Goal: Information Seeking & Learning: Learn about a topic

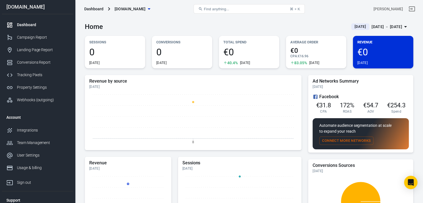
click at [389, 28] on div "Sep 8 － Sep 8, 2025" at bounding box center [387, 26] width 31 height 7
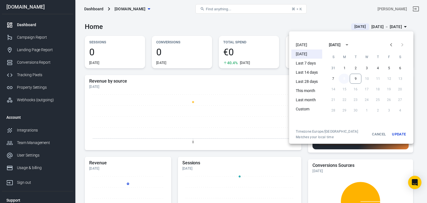
click at [347, 77] on button "8" at bounding box center [344, 79] width 11 height 10
click at [353, 79] on button "9" at bounding box center [356, 79] width 12 height 10
click at [396, 135] on button "Update" at bounding box center [399, 134] width 18 height 10
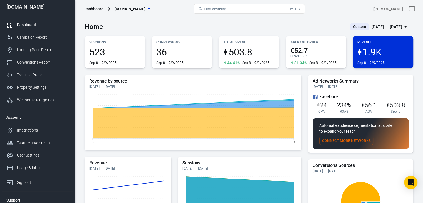
click at [385, 26] on div "Sep 8 － Sep 9, 2025" at bounding box center [387, 26] width 31 height 7
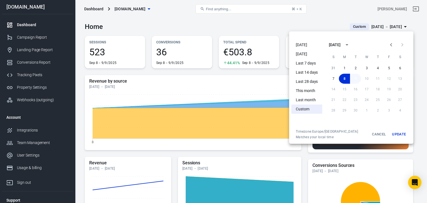
click at [355, 81] on button "9" at bounding box center [355, 79] width 11 height 10
click at [393, 134] on button "Update" at bounding box center [399, 134] width 18 height 10
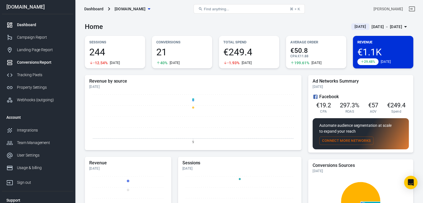
click at [25, 61] on div "Conversions Report" at bounding box center [43, 63] width 52 height 6
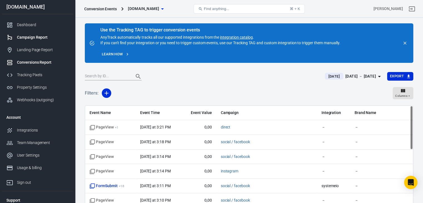
click at [22, 37] on div "Campaign Report" at bounding box center [43, 37] width 52 height 6
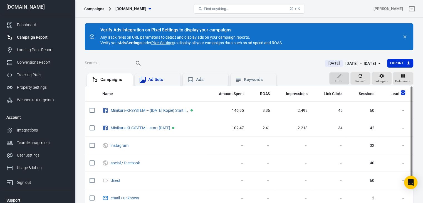
click at [158, 79] on div "Ad Sets" at bounding box center [162, 80] width 28 height 6
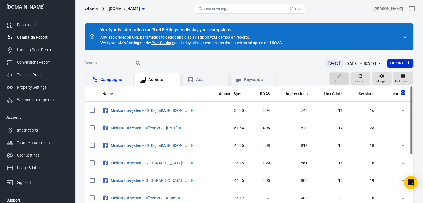
click at [108, 76] on div "Campaigns" at bounding box center [110, 79] width 37 height 7
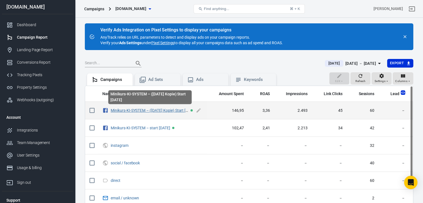
click at [117, 110] on link "Minikurs-KI-SYSTEM – (23.07.2025 Kopie) Start 08.09.25" at bounding box center [153, 110] width 85 height 4
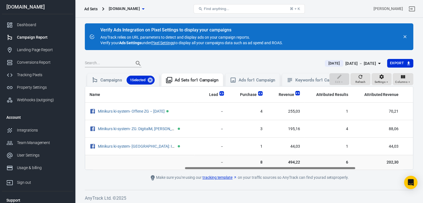
scroll to position [0, 191]
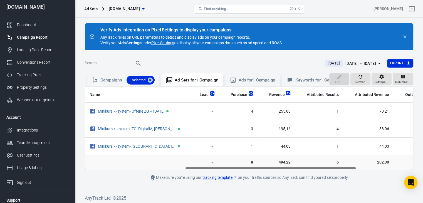
drag, startPoint x: 242, startPoint y: 172, endPoint x: 342, endPoint y: 177, distance: 100.3
click at [342, 177] on main "Verify Ads Integration on Pixel Settings to display your campaigns AnyTrack rel…" at bounding box center [249, 102] width 329 height 158
click at [249, 96] on img "scrollable content" at bounding box center [251, 93] width 4 height 4
click at [211, 96] on img "scrollable content" at bounding box center [212, 93] width 4 height 4
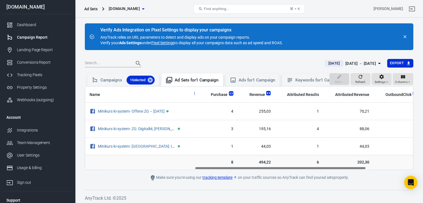
scroll to position [0, 209]
drag, startPoint x: 276, startPoint y: 172, endPoint x: 286, endPoint y: 173, distance: 10.0
click at [286, 170] on div "Name Amount Spent ROAS Impressions Link Clicks Sessions Lead Purchase Revenue A…" at bounding box center [249, 128] width 328 height 83
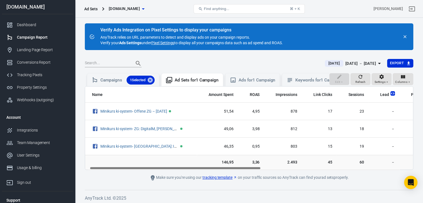
scroll to position [0, 9]
drag, startPoint x: 278, startPoint y: 173, endPoint x: 173, endPoint y: 173, distance: 104.9
click at [173, 170] on div "Name Amount Spent ROAS Impressions Link Clicks Sessions Lead Purchase Revenue A…" at bounding box center [249, 128] width 328 height 83
click at [112, 79] on div "Campaigns 1 Selected" at bounding box center [127, 80] width 54 height 9
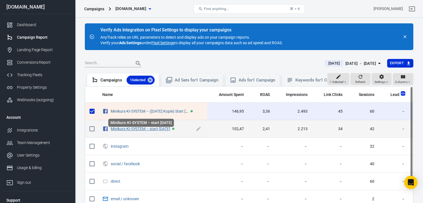
click at [121, 131] on link "Minikurs-KI-SYSTEM – start 23.07.2025" at bounding box center [141, 129] width 60 height 4
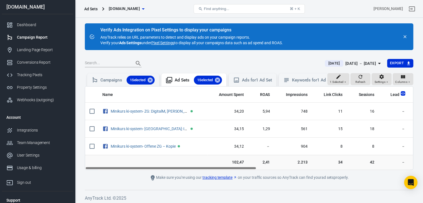
drag, startPoint x: 218, startPoint y: 172, endPoint x: 79, endPoint y: 177, distance: 139.7
click at [79, 177] on div "Ad Sets olgawebersocial.de Find anything... ⌘ + K Olga Weber olgawebersocial.de…" at bounding box center [211, 111] width 423 height 187
click at [344, 84] on icon "button" at bounding box center [345, 81] width 3 height 3
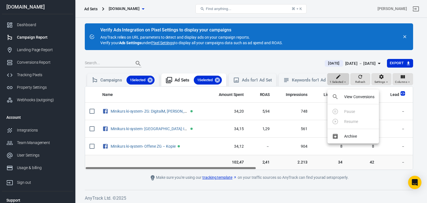
click at [344, 85] on div at bounding box center [213, 101] width 427 height 203
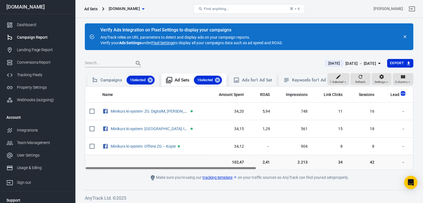
click at [216, 181] on link "tracking template" at bounding box center [220, 178] width 34 height 6
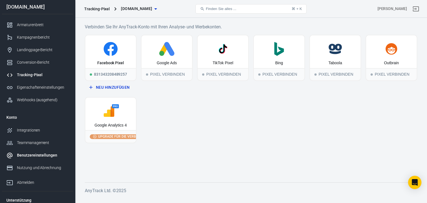
scroll to position [16, 0]
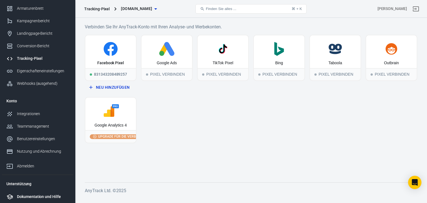
click at [31, 197] on font "Dokumentation und Hilfe" at bounding box center [39, 196] width 44 height 4
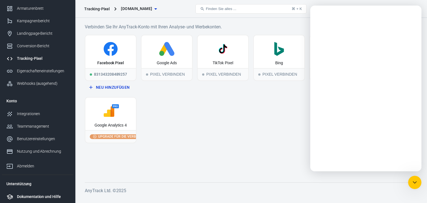
scroll to position [0, 0]
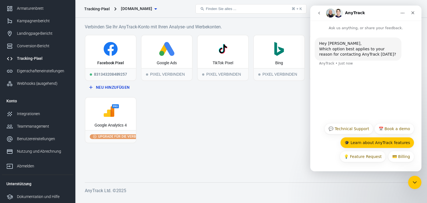
click at [386, 144] on button "🎓 Learn about AnyTrack features" at bounding box center [377, 142] width 74 height 11
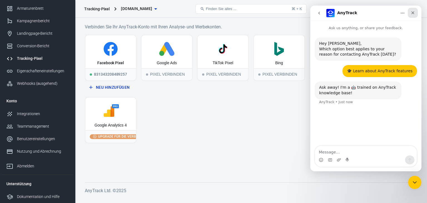
click at [412, 11] on icon "Close" at bounding box center [413, 13] width 4 height 4
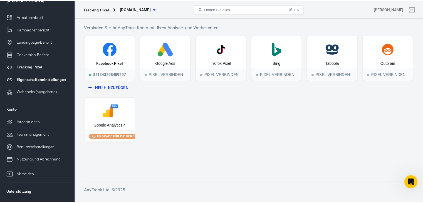
scroll to position [16, 0]
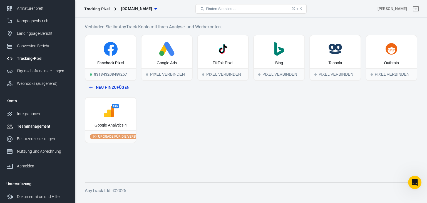
click at [29, 127] on font "Teammanagement" at bounding box center [33, 126] width 33 height 4
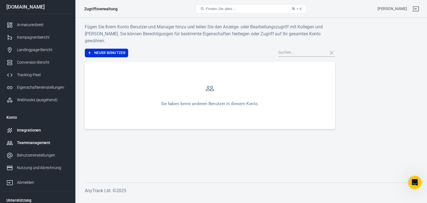
click at [28, 129] on font "Integrationen" at bounding box center [29, 130] width 24 height 4
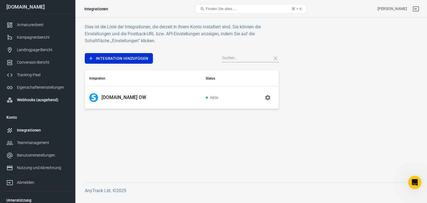
click at [31, 100] on font "Webhooks (ausgehend)" at bounding box center [37, 100] width 41 height 4
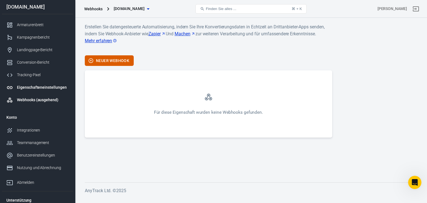
click at [31, 89] on font "Eigenschafteneinstellungen" at bounding box center [42, 87] width 50 height 4
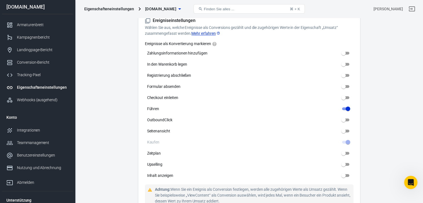
scroll to position [278, 0]
